Goal: Information Seeking & Learning: Learn about a topic

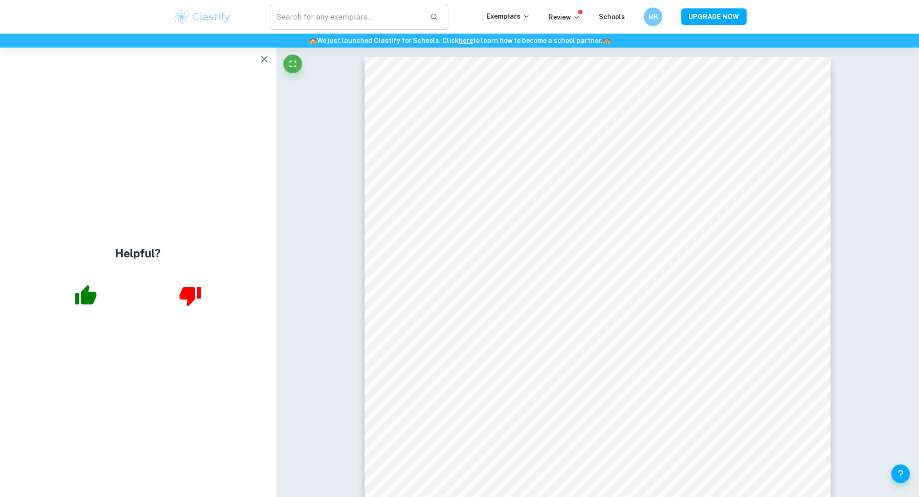
click at [296, 19] on input "text" at bounding box center [346, 17] width 152 height 26
type input "chemistry"
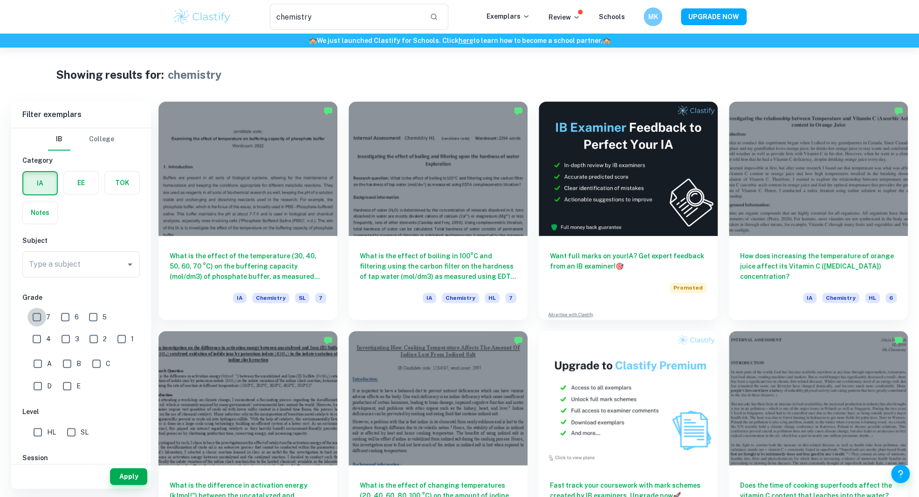
click at [32, 318] on input "7" at bounding box center [36, 317] width 19 height 19
checkbox input "true"
click at [58, 330] on div "3" at bounding box center [72, 336] width 28 height 21
click at [65, 323] on input "6" at bounding box center [65, 317] width 19 height 19
checkbox input "true"
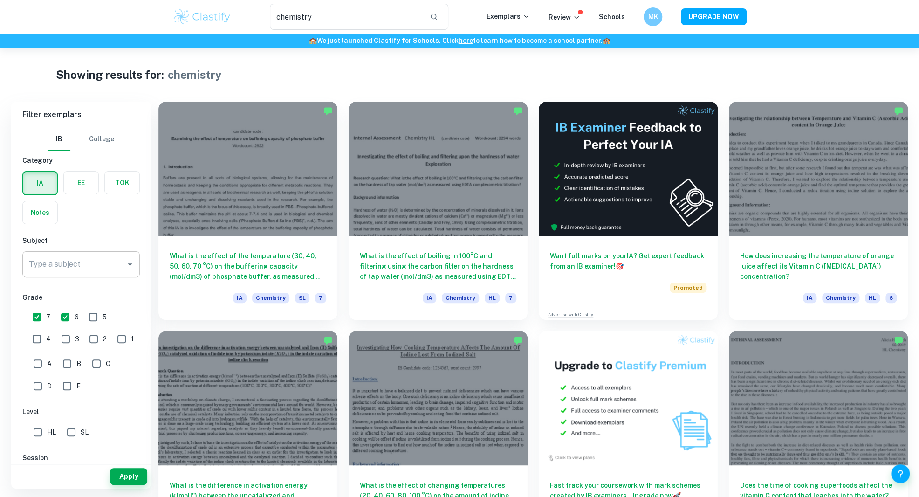
click at [70, 270] on input "Type a subject" at bounding box center [74, 264] width 95 height 18
click at [88, 316] on li "Chemistry" at bounding box center [80, 311] width 117 height 17
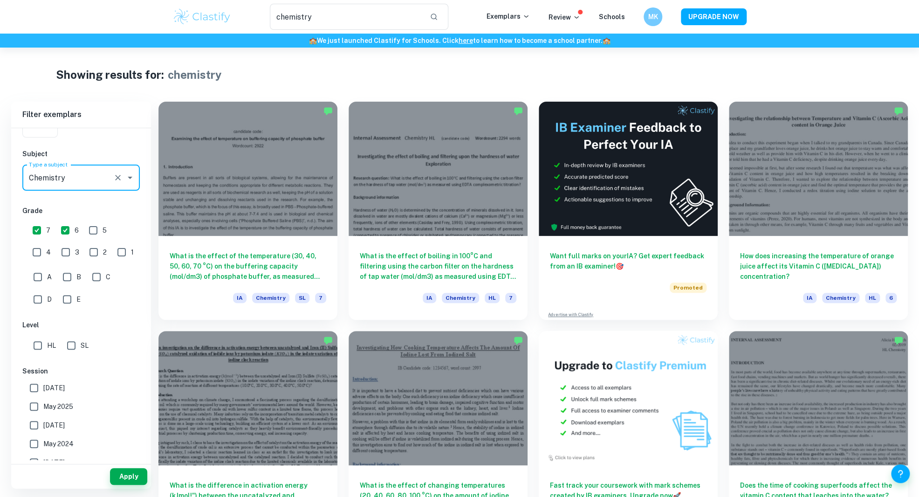
type input "Chemistry"
click at [40, 338] on input "HL" at bounding box center [37, 345] width 19 height 19
checkbox input "true"
click at [41, 398] on input "May 2025" at bounding box center [34, 406] width 19 height 19
checkbox input "true"
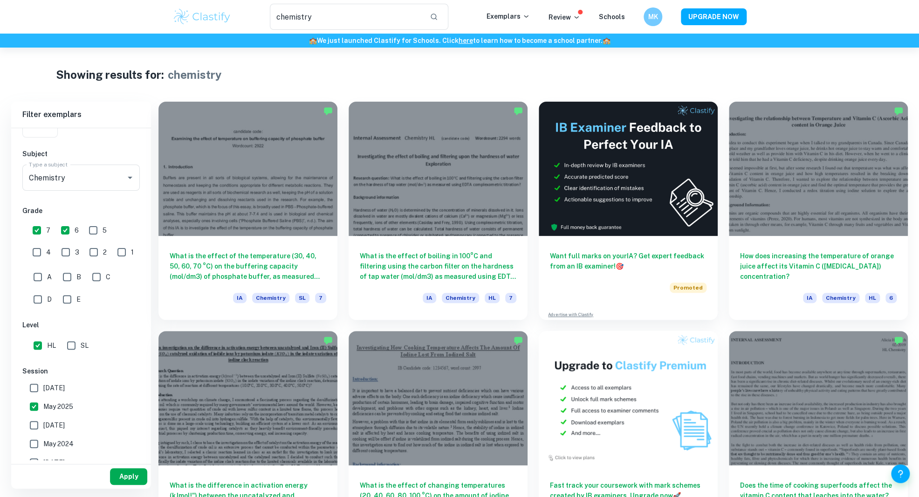
click at [142, 472] on button "Apply" at bounding box center [128, 476] width 37 height 17
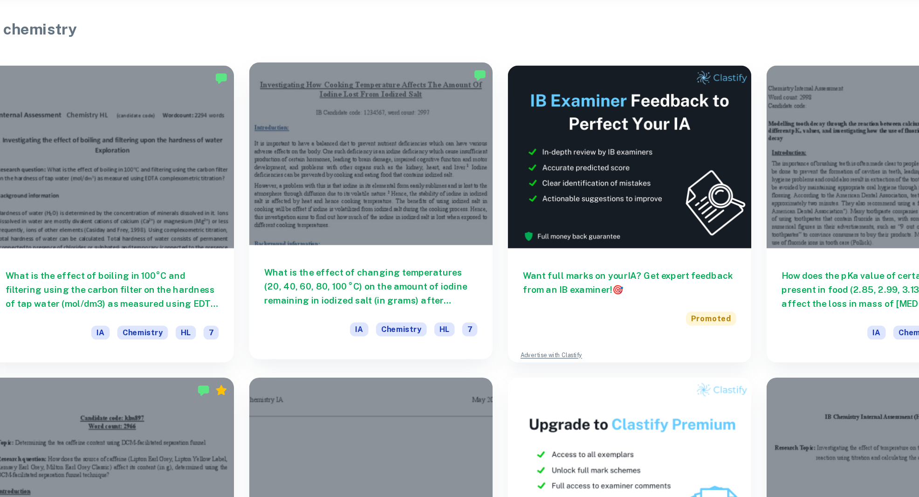
click at [453, 200] on div at bounding box center [438, 166] width 179 height 134
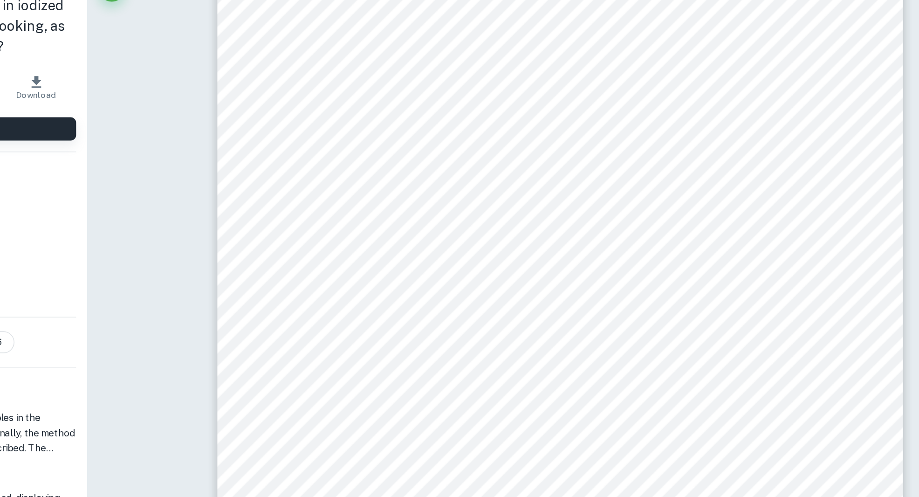
scroll to position [811, 0]
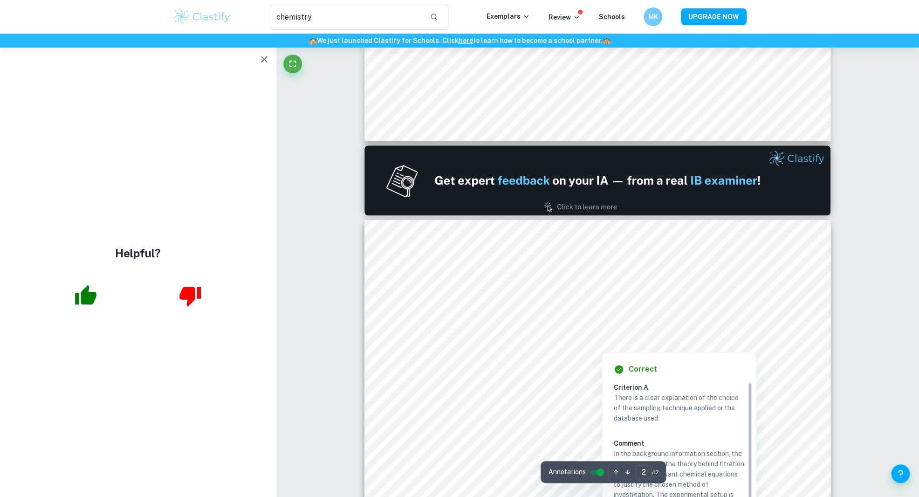
type input "1"
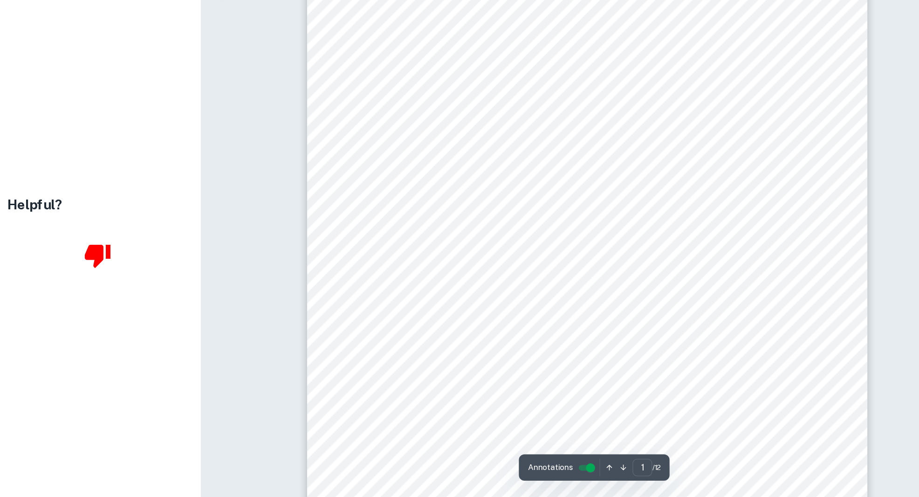
scroll to position [0, 0]
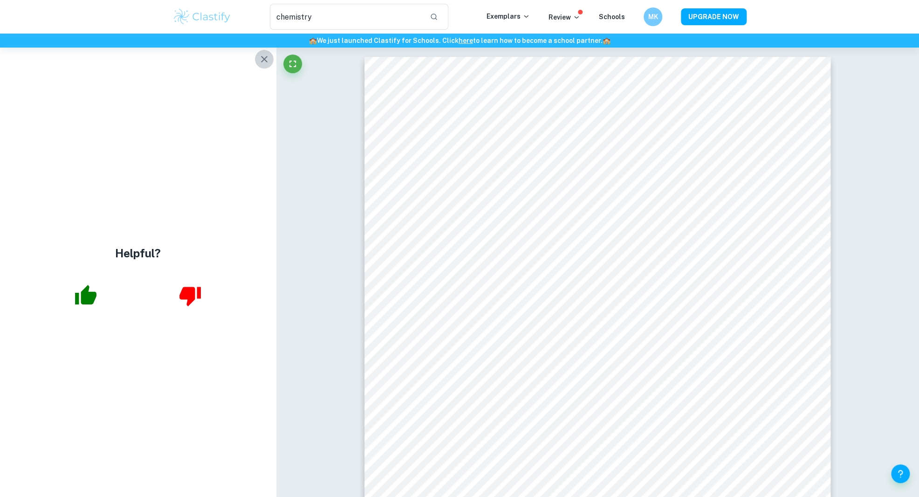
click at [264, 55] on icon "button" at bounding box center [264, 59] width 11 height 11
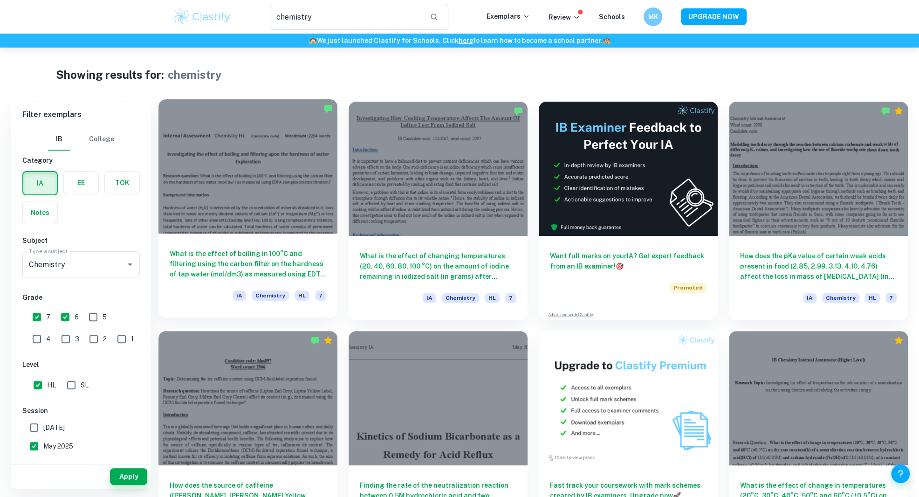
click at [209, 161] on div at bounding box center [247, 166] width 179 height 134
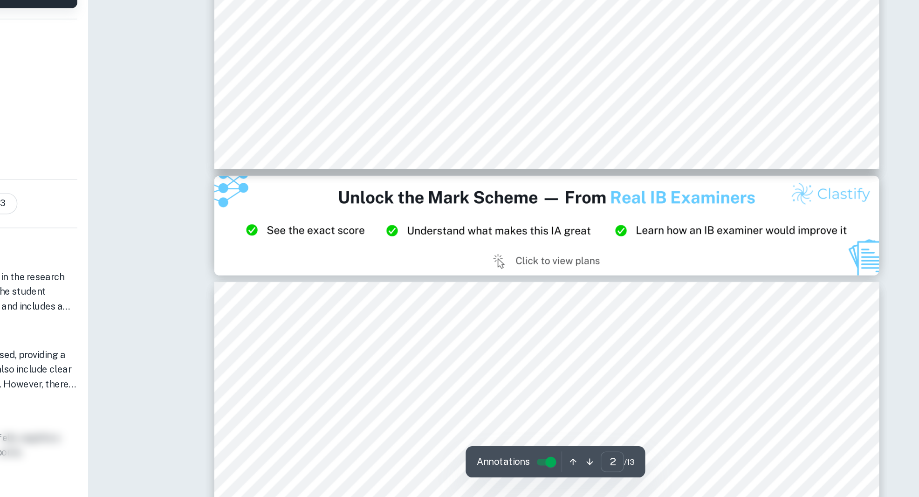
type input "3"
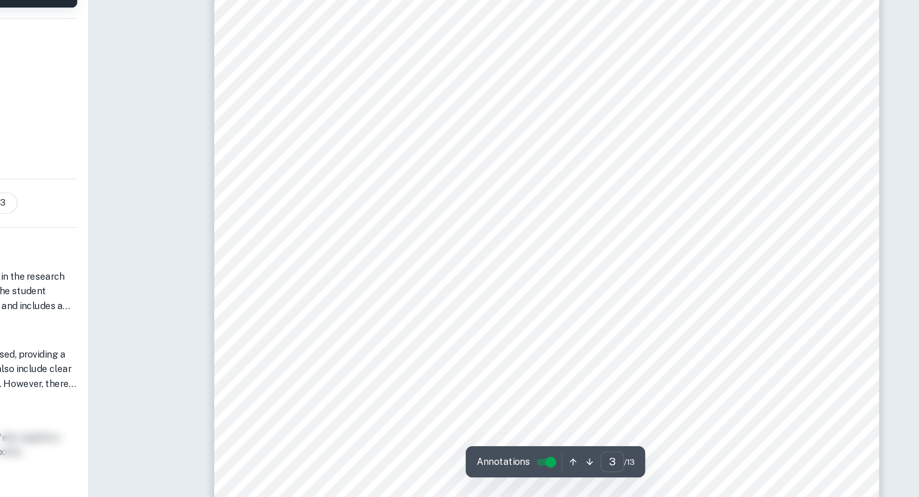
scroll to position [1652, 0]
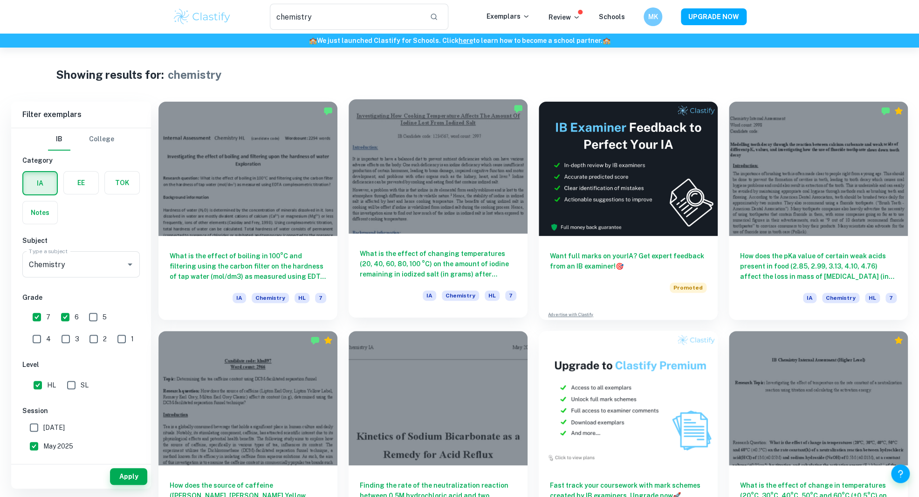
click at [456, 164] on div at bounding box center [438, 166] width 179 height 134
